Goal: Transaction & Acquisition: Subscribe to service/newsletter

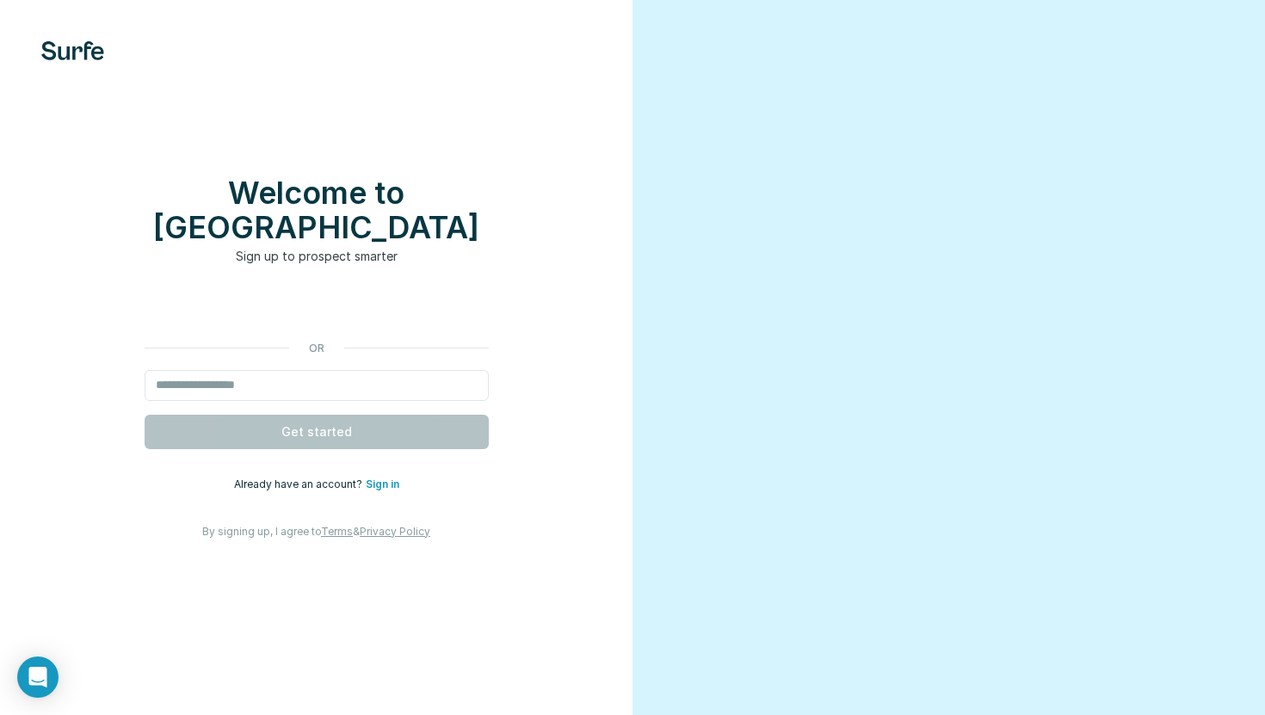
click at [385, 478] on link "Sign in" at bounding box center [383, 484] width 34 height 13
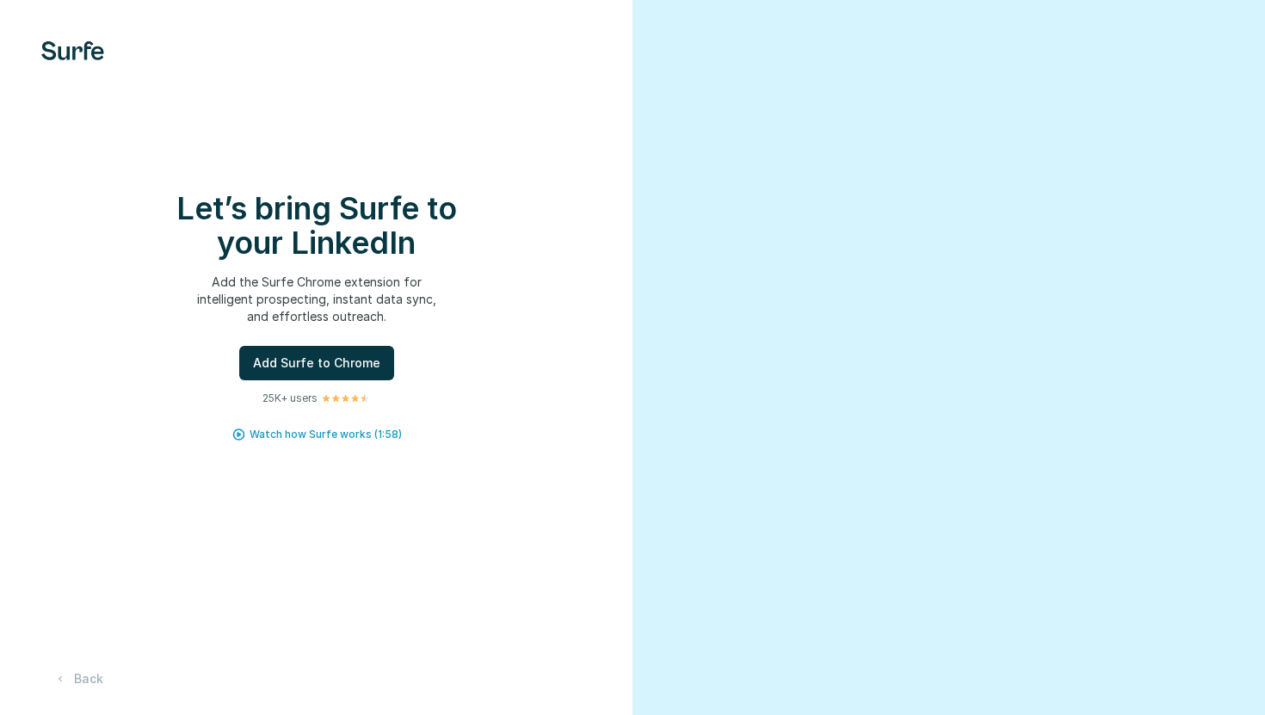
click at [349, 369] on span "Add Surfe to Chrome" at bounding box center [316, 363] width 127 height 17
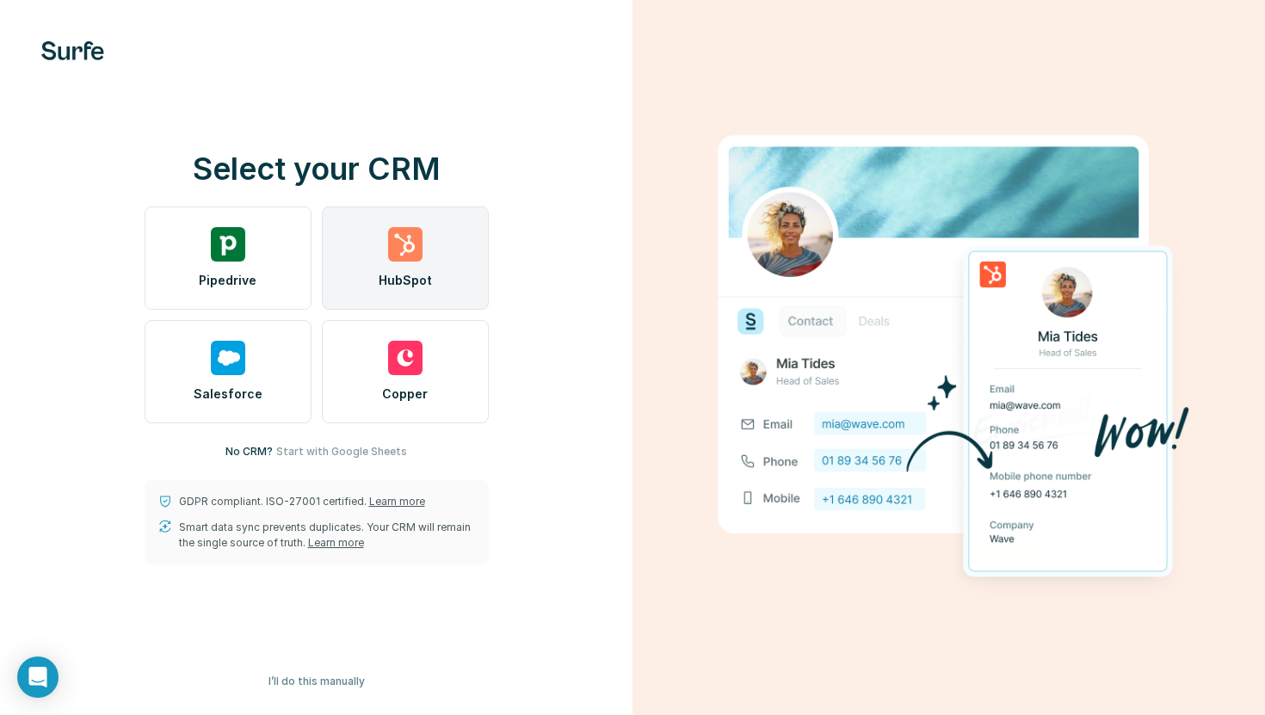
click at [436, 254] on div "HubSpot" at bounding box center [405, 258] width 167 height 103
